Goal: Task Accomplishment & Management: Use online tool/utility

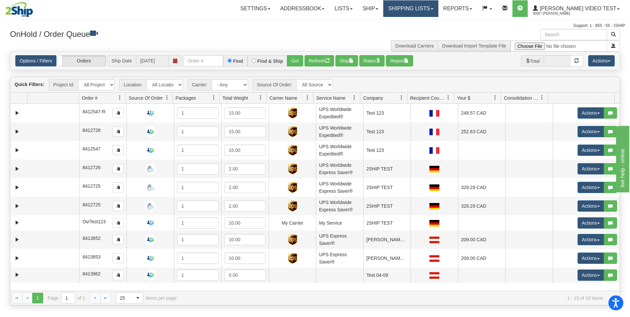
click at [438, 9] on link "Shipping lists" at bounding box center [410, 8] width 55 height 17
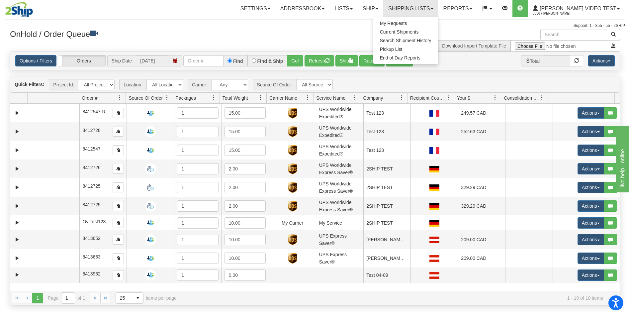
drag, startPoint x: 363, startPoint y: 39, endPoint x: 439, endPoint y: 56, distance: 77.6
click at [363, 40] on div "Download Carriers Download Import Template File" at bounding box center [470, 40] width 310 height 23
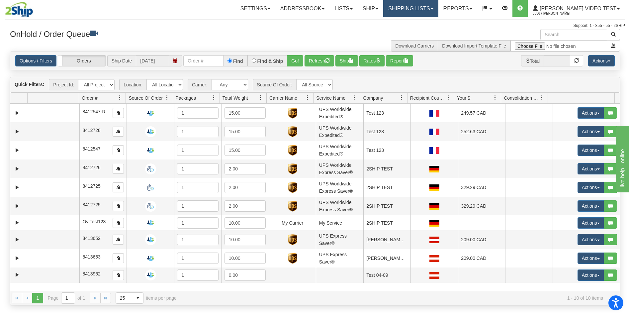
click at [438, 9] on link "Shipping lists" at bounding box center [410, 8] width 55 height 17
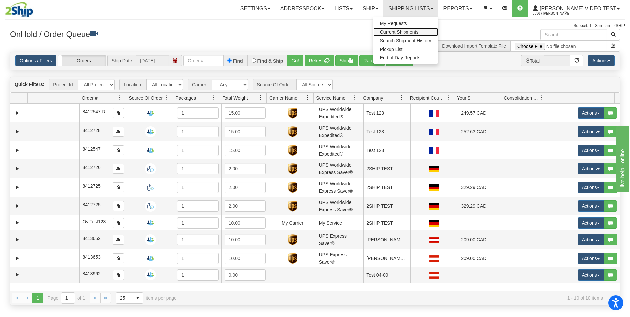
click at [419, 32] on span "Current Shipments" at bounding box center [399, 31] width 39 height 5
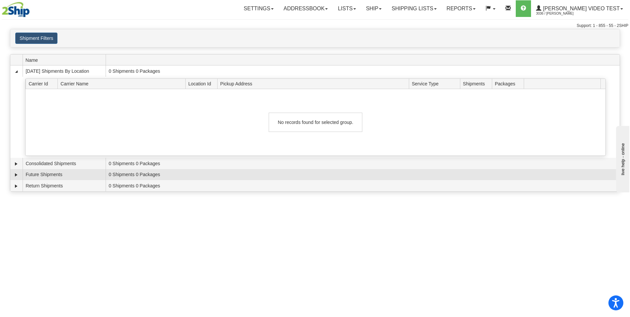
scroll to position [0, 0]
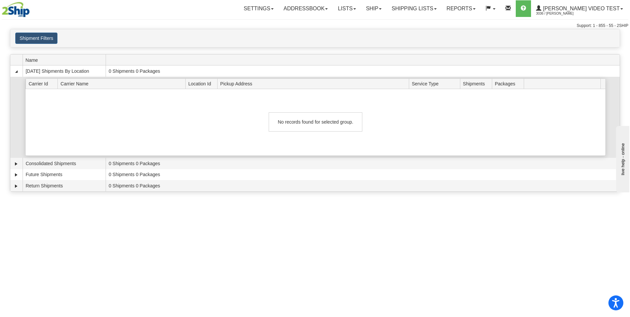
drag, startPoint x: 328, startPoint y: 161, endPoint x: 332, endPoint y: 156, distance: 6.5
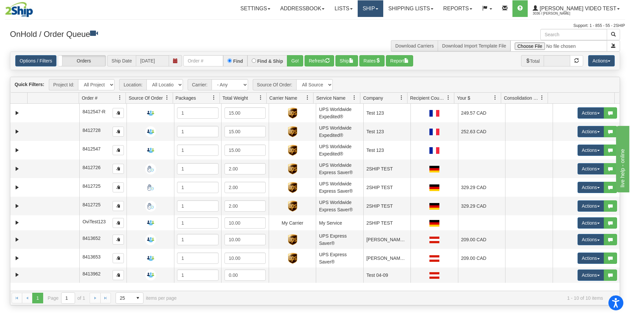
drag, startPoint x: 393, startPoint y: 7, endPoint x: 397, endPoint y: 20, distance: 13.8
click at [383, 8] on link "Ship" at bounding box center [371, 8] width 26 height 17
click at [355, 23] on span "Ship Screen" at bounding box center [341, 23] width 25 height 5
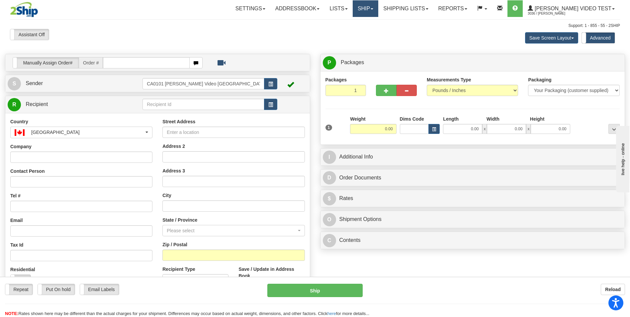
click at [378, 13] on link "Ship" at bounding box center [366, 8] width 26 height 17
click at [234, 32] on div "Assistant On Assistant Off Do a return Do a return" at bounding box center [134, 34] width 258 height 11
click at [79, 128] on button "[GEOGRAPHIC_DATA]" at bounding box center [81, 133] width 142 height 12
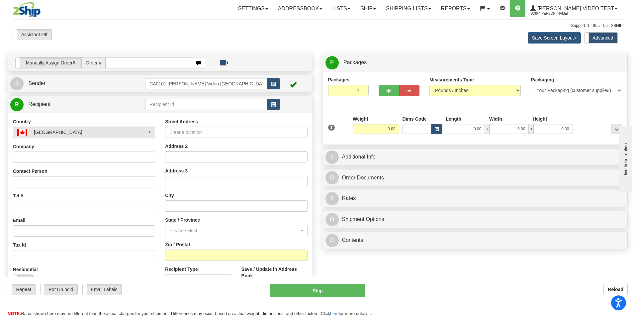
scroll to position [395, 0]
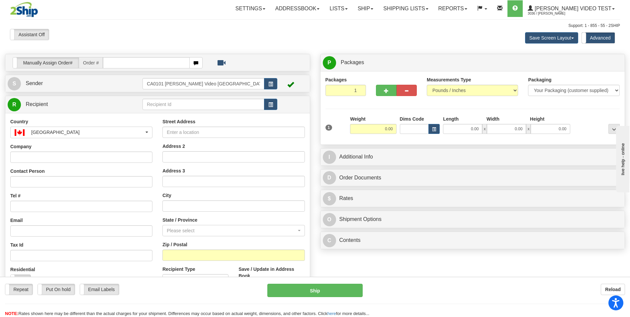
click at [207, 77] on td "CA0101 [PERSON_NAME] Video [GEOGRAPHIC_DATA]" at bounding box center [209, 84] width 135 height 14
click at [197, 82] on input "CA0101 [PERSON_NAME] Video [GEOGRAPHIC_DATA]" at bounding box center [203, 83] width 122 height 11
click at [190, 102] on input "text" at bounding box center [203, 104] width 122 height 11
click at [335, 84] on div "Packages 1 1" at bounding box center [345, 86] width 41 height 20
click at [338, 91] on input "1" at bounding box center [345, 90] width 41 height 11
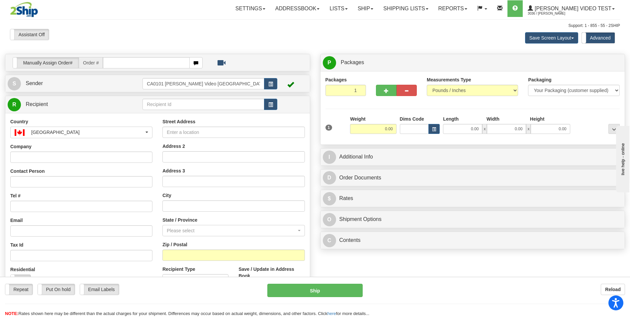
drag, startPoint x: 379, startPoint y: 142, endPoint x: 440, endPoint y: 118, distance: 65.8
click at [379, 142] on div "Packages 1 1 Measurements Type" at bounding box center [472, 107] width 304 height 73
click at [567, 39] on button "Save Screen Layout" at bounding box center [551, 37] width 53 height 11
click at [601, 38] on label "Advanced" at bounding box center [598, 38] width 33 height 11
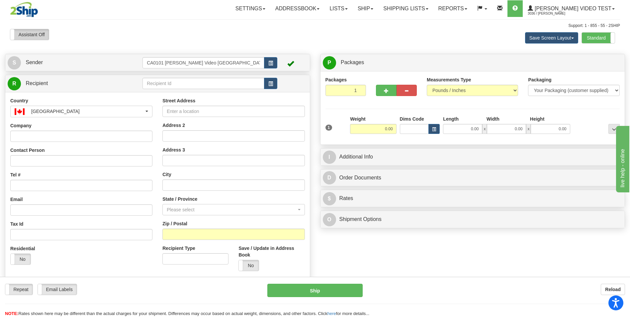
click at [38, 33] on label "Assistant Off" at bounding box center [29, 34] width 39 height 11
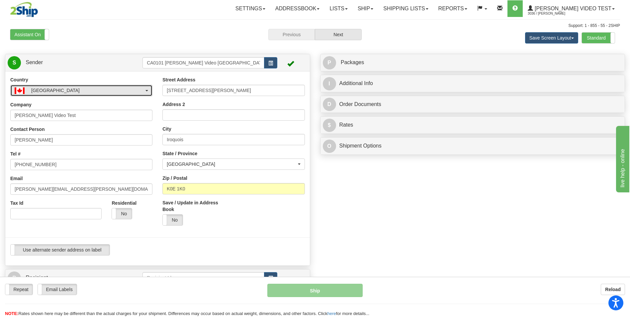
click at [77, 94] on button "[GEOGRAPHIC_DATA]" at bounding box center [81, 91] width 142 height 12
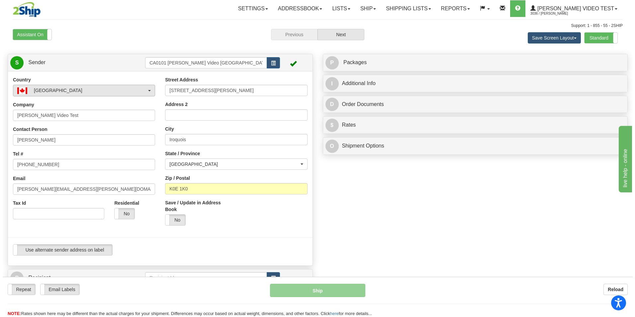
scroll to position [375, 0]
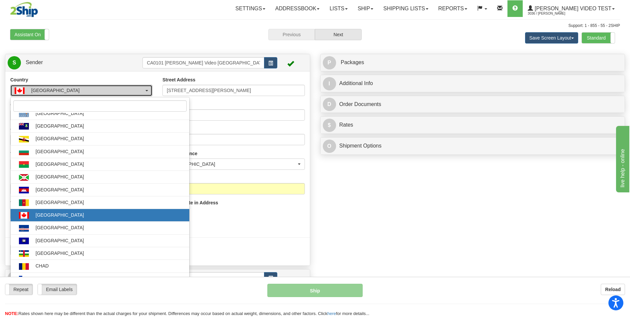
click at [77, 94] on button "[GEOGRAPHIC_DATA]" at bounding box center [81, 91] width 142 height 12
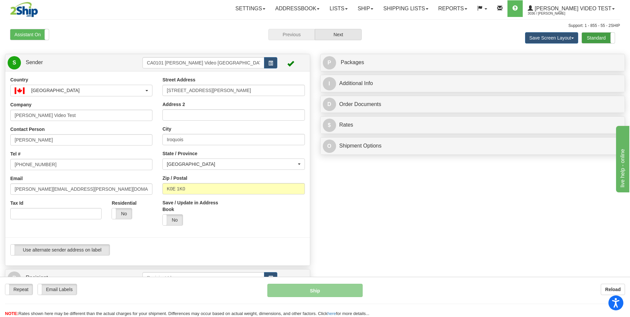
click at [589, 39] on label "Standard" at bounding box center [598, 38] width 33 height 11
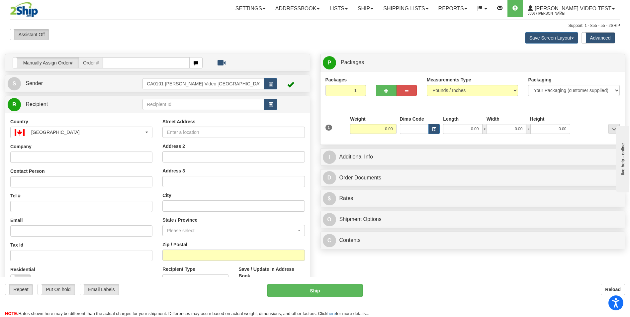
click at [19, 32] on label "Assistant Off" at bounding box center [29, 34] width 39 height 11
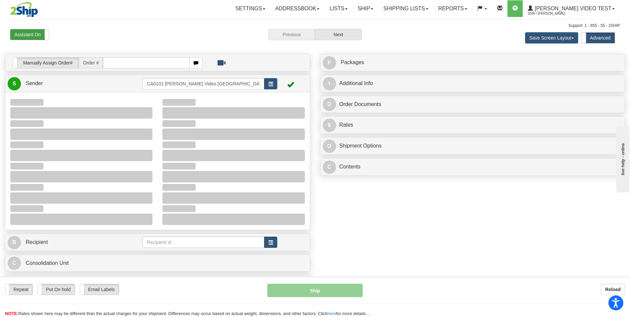
click at [27, 37] on label "Assistant On" at bounding box center [29, 34] width 39 height 11
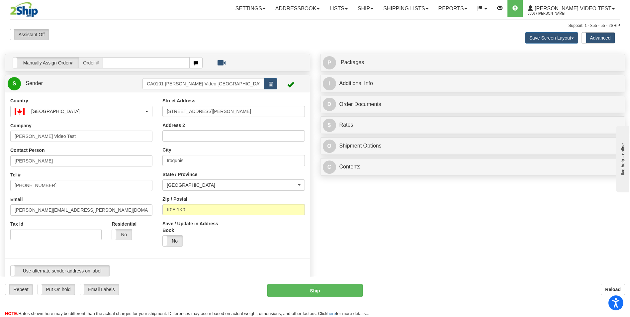
click at [31, 31] on label "Assistant Off" at bounding box center [29, 34] width 39 height 11
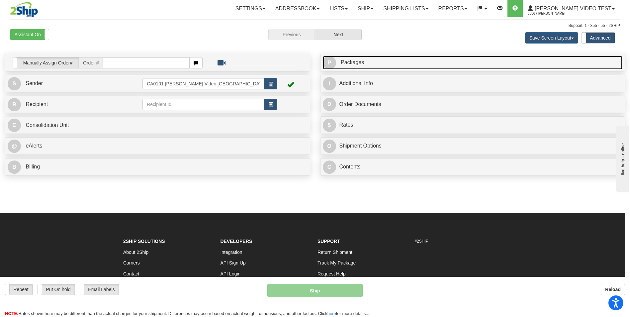
drag, startPoint x: 372, startPoint y: 68, endPoint x: 365, endPoint y: 67, distance: 7.2
click at [372, 68] on link "P Packages 1 Packages - Weight: 0.00 Lbs" at bounding box center [473, 63] width 300 height 14
click at [337, 62] on link "P Packages 1 Packages - Weight: 0.00 Lbs" at bounding box center [473, 63] width 300 height 14
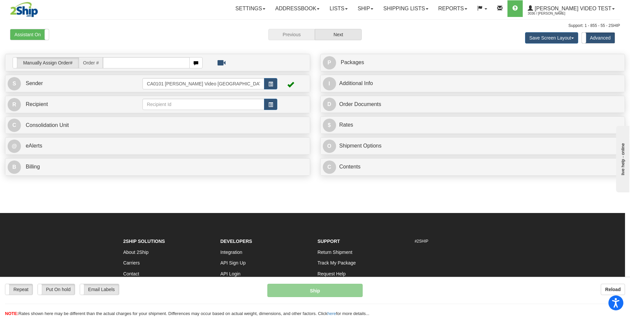
click at [605, 35] on label "Advanced" at bounding box center [598, 38] width 33 height 11
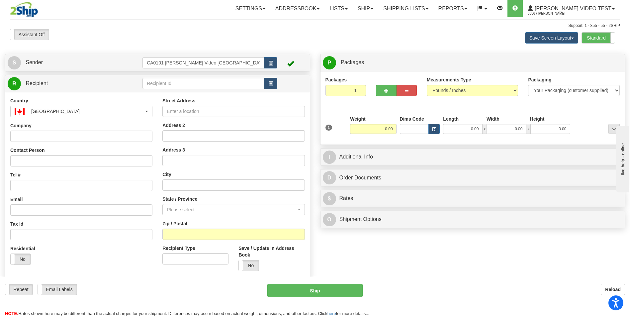
drag, startPoint x: 421, startPoint y: 51, endPoint x: 409, endPoint y: 66, distance: 19.2
click at [421, 51] on div "Assistant On Assistant Off Do a return Do a return Previous Next Save Screen La…" at bounding box center [315, 174] width 620 height 290
click at [394, 43] on div "Save Screen Layout Save Layout Reset to Default Standard Advanced" at bounding box center [496, 38] width 258 height 18
click at [425, 262] on div "S Sender CA0101 [PERSON_NAME] Video [GEOGRAPHIC_DATA]" at bounding box center [315, 169] width 630 height 231
click at [568, 39] on button "Save Screen Layout" at bounding box center [551, 37] width 53 height 11
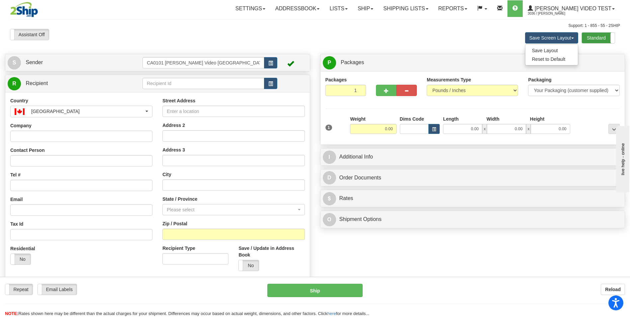
click at [598, 41] on label "Standard" at bounding box center [598, 38] width 33 height 11
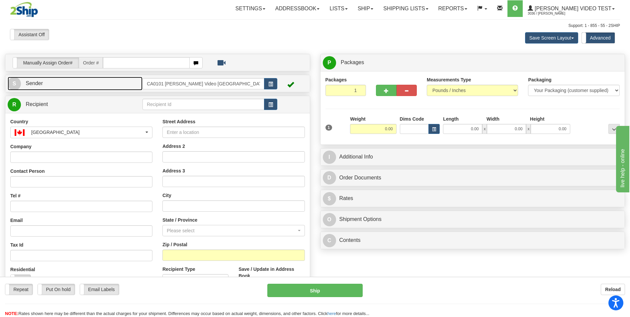
click at [29, 83] on span "Sender" at bounding box center [34, 83] width 17 height 6
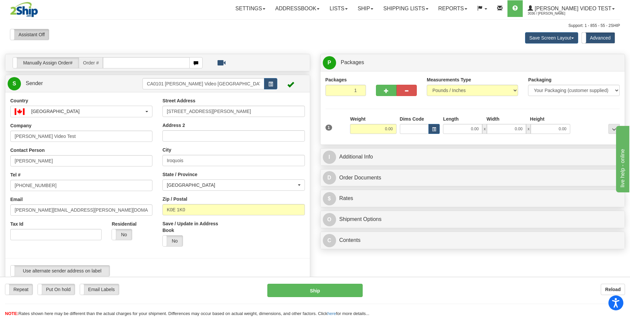
click at [32, 35] on label "Assistant Off" at bounding box center [29, 34] width 39 height 11
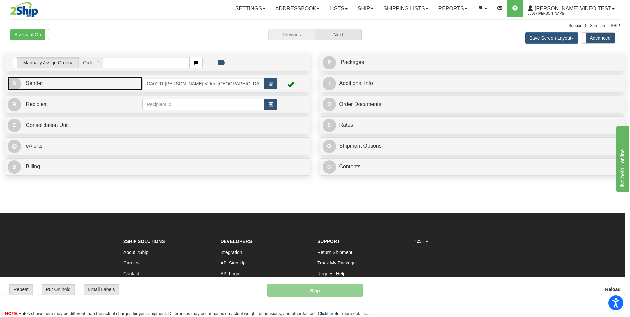
click at [45, 83] on link "S Sender" at bounding box center [75, 84] width 135 height 14
click at [30, 85] on span "Sender" at bounding box center [34, 83] width 17 height 6
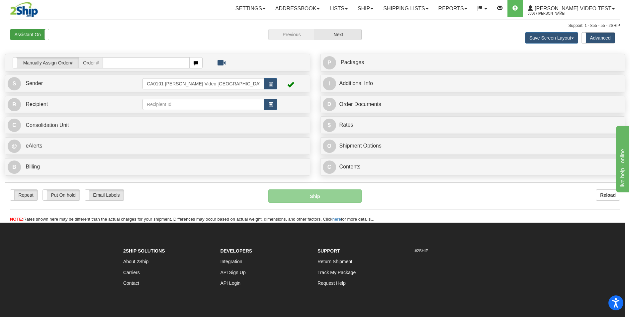
drag, startPoint x: 223, startPoint y: 27, endPoint x: 34, endPoint y: 39, distance: 189.7
click at [221, 28] on div "Support: 1 - 855 - 55 - 2SHIP" at bounding box center [315, 26] width 610 height 6
click at [33, 34] on label "Assistant On" at bounding box center [29, 34] width 39 height 11
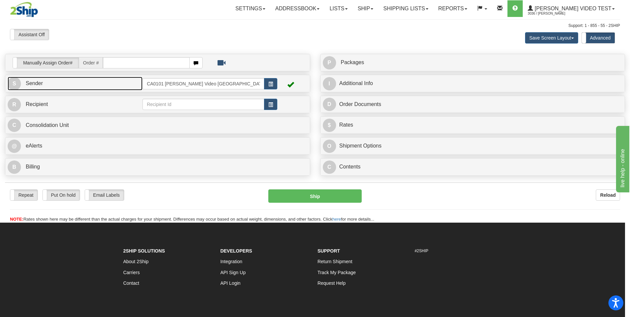
click at [29, 82] on span "Sender" at bounding box center [34, 83] width 17 height 6
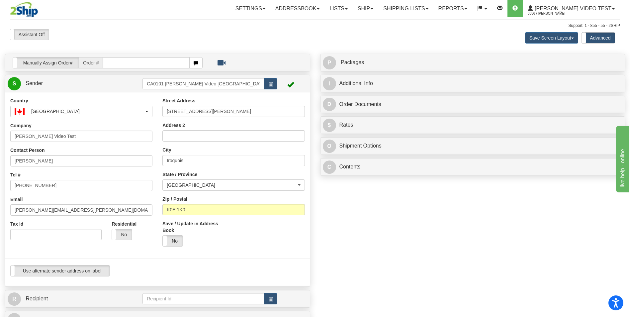
drag, startPoint x: 128, startPoint y: 33, endPoint x: 175, endPoint y: 2, distance: 56.1
click at [132, 33] on div "Assistant On Assistant Off Do a return Do a return" at bounding box center [134, 34] width 258 height 11
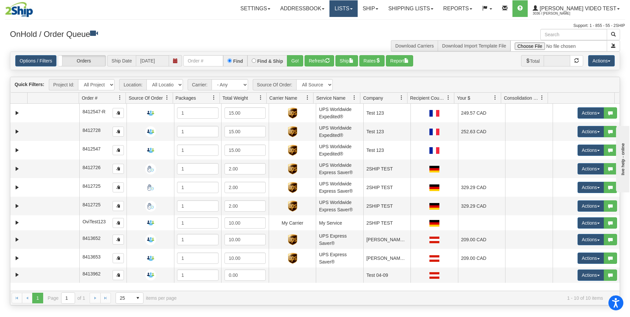
click at [357, 13] on link "Lists" at bounding box center [343, 8] width 28 height 17
click at [383, 10] on link "Ship" at bounding box center [371, 8] width 26 height 17
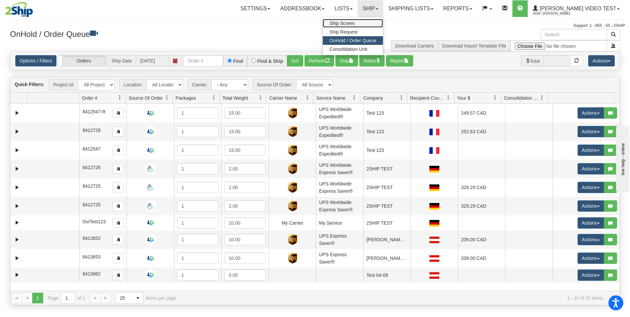
click at [355, 22] on span "Ship Screen" at bounding box center [341, 23] width 25 height 5
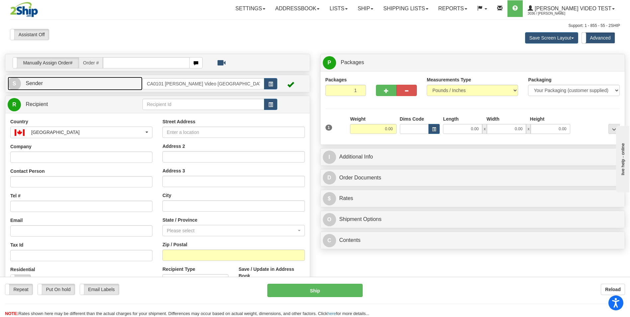
click at [34, 84] on span "Sender" at bounding box center [34, 83] width 17 height 6
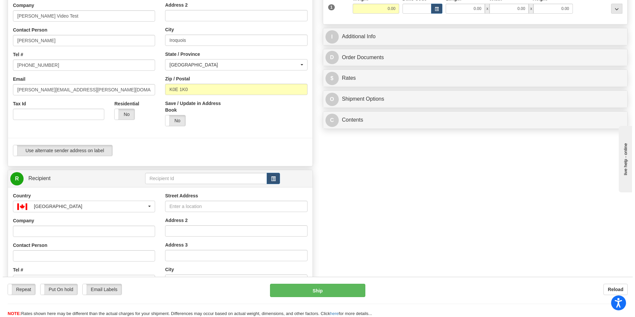
scroll to position [199, 0]
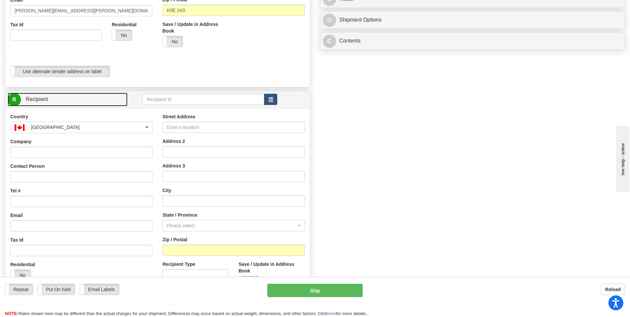
click at [40, 103] on link "R Recipient" at bounding box center [68, 100] width 120 height 14
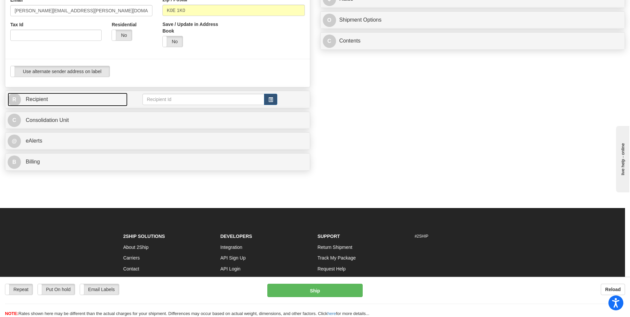
click at [41, 104] on link "R Recipient" at bounding box center [68, 100] width 120 height 14
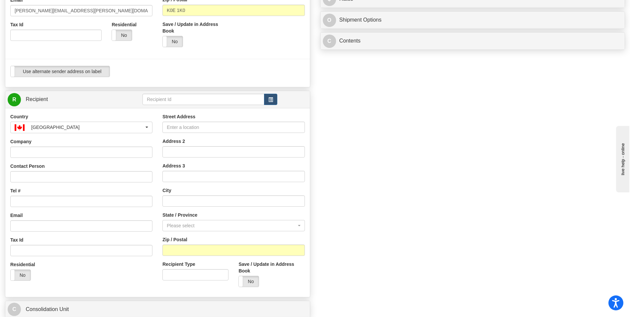
click at [205, 106] on td at bounding box center [209, 100] width 135 height 14
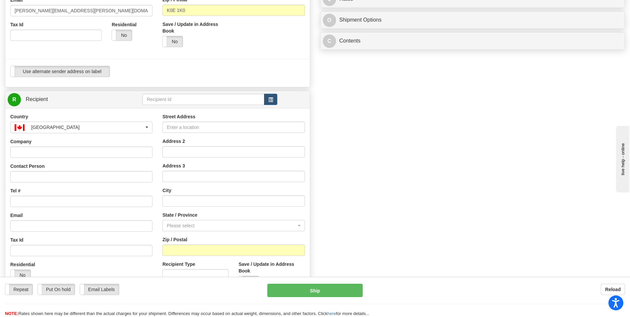
click at [189, 87] on div "Manually Assign Order# Manually Assign Order# Order # S" at bounding box center [157, 109] width 315 height 508
drag, startPoint x: 189, startPoint y: 87, endPoint x: 189, endPoint y: 97, distance: 9.7
click at [189, 97] on input "text" at bounding box center [203, 99] width 122 height 11
click at [270, 98] on span "button" at bounding box center [270, 100] width 5 height 4
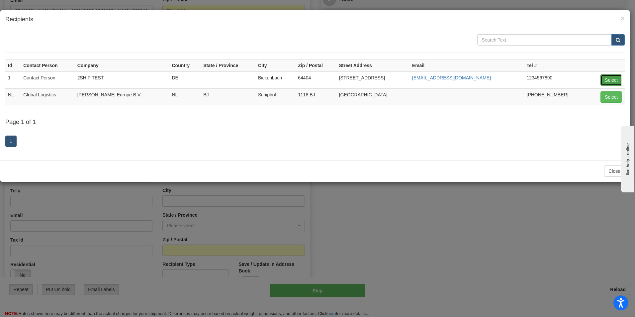
click at [611, 83] on button "Select" at bounding box center [611, 79] width 22 height 11
type input "1"
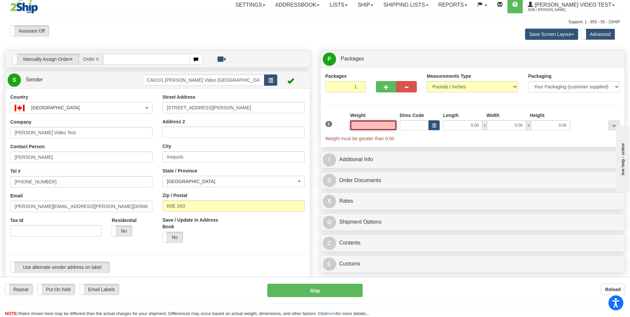
scroll to position [0, 0]
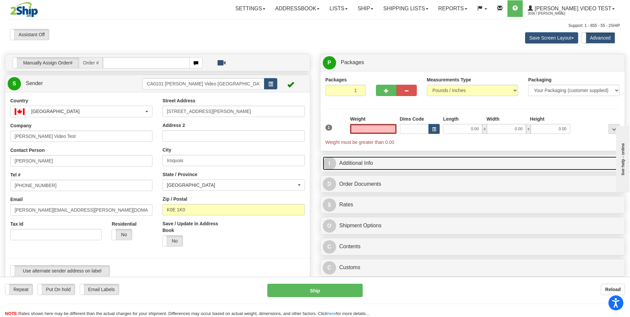
type input "0.00"
drag, startPoint x: 365, startPoint y: 160, endPoint x: 350, endPoint y: 182, distance: 25.8
click at [364, 160] on link "I Additional Info" at bounding box center [473, 163] width 300 height 14
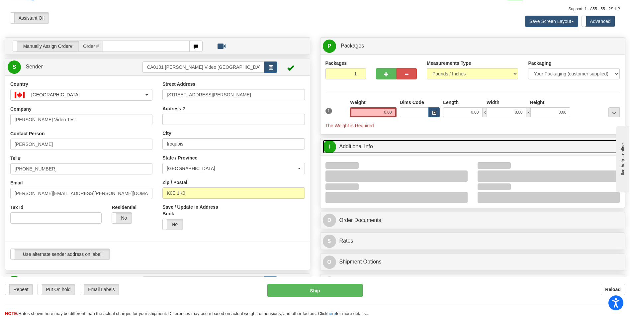
scroll to position [66, 0]
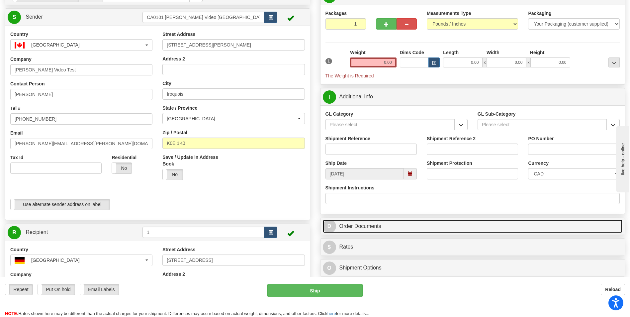
click at [357, 228] on link "D Order Documents" at bounding box center [473, 226] width 300 height 14
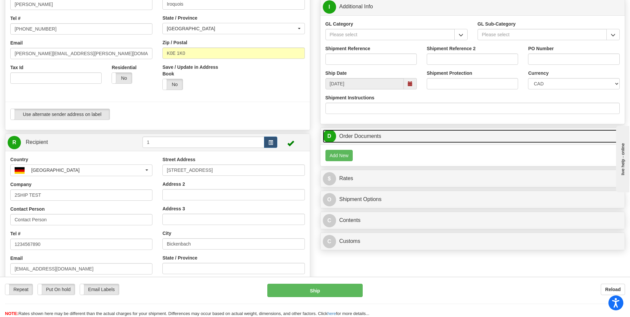
scroll to position [166, 0]
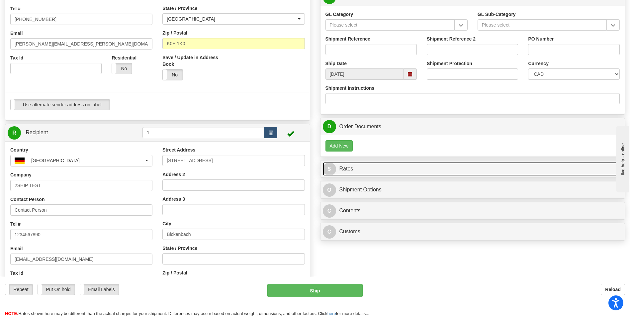
click at [344, 166] on link "$ Rates" at bounding box center [473, 169] width 300 height 14
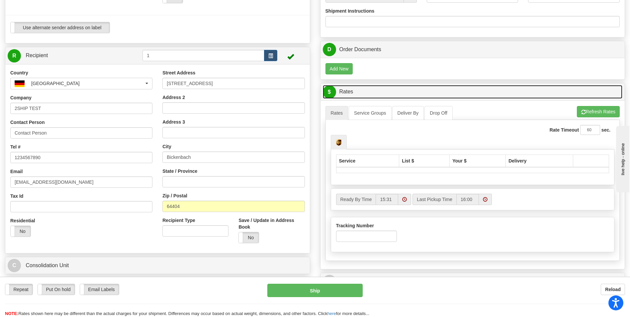
scroll to position [309, 0]
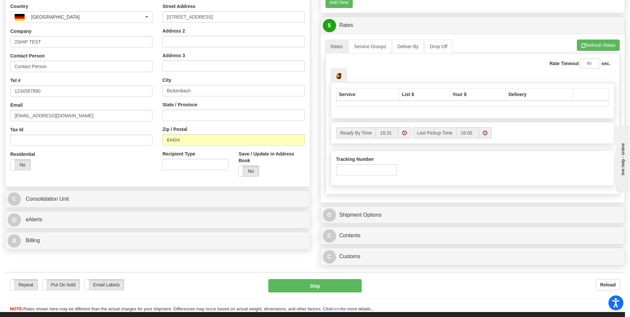
click at [167, 263] on div "Manually Assign Order# Manually Assign Order# Order #" at bounding box center [315, 6] width 630 height 524
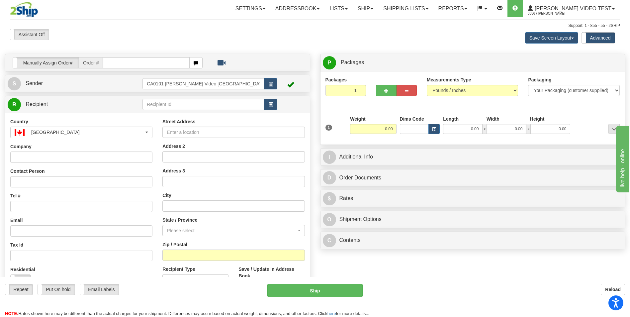
drag, startPoint x: 383, startPoint y: 288, endPoint x: 386, endPoint y: 286, distance: 3.8
click at [385, 288] on div "Reload" at bounding box center [499, 289] width 252 height 11
